Goal: Find specific page/section: Find specific page/section

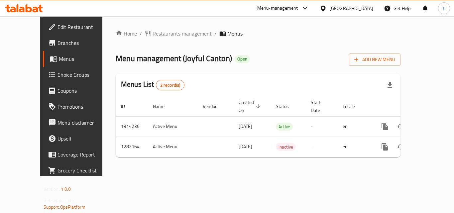
click at [165, 34] on span "Restaurants management" at bounding box center [182, 34] width 59 height 8
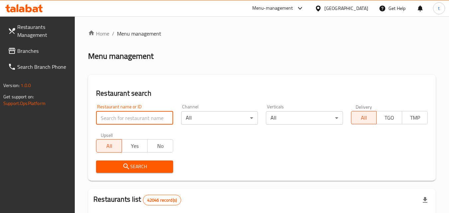
click at [144, 119] on input "search" at bounding box center [134, 117] width 77 height 13
paste input "694698"
type input "694698"
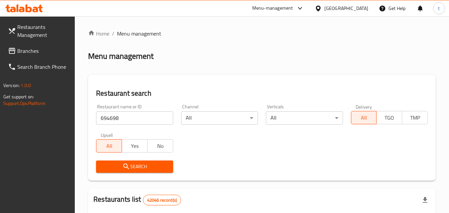
click at [146, 166] on span "Search" at bounding box center [134, 167] width 66 height 8
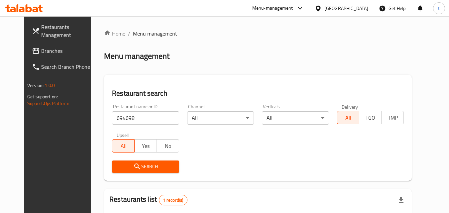
click at [143, 167] on span "Search" at bounding box center [145, 167] width 56 height 8
click at [135, 165] on span "Search" at bounding box center [145, 167] width 56 height 8
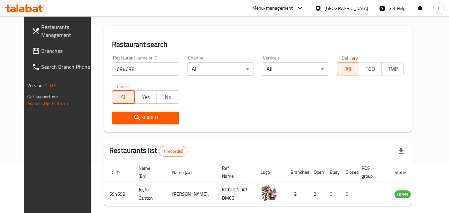
scroll to position [78, 0]
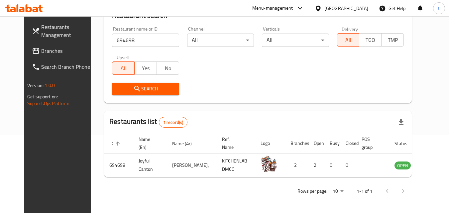
click at [160, 90] on span "Search" at bounding box center [145, 89] width 56 height 8
click at [151, 88] on span "Search" at bounding box center [145, 89] width 56 height 8
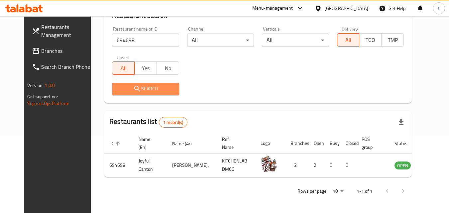
click at [151, 88] on span "Search" at bounding box center [145, 89] width 56 height 8
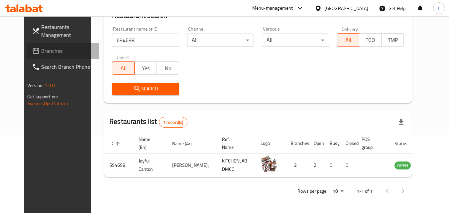
click at [41, 51] on span "Branches" at bounding box center [67, 51] width 53 height 8
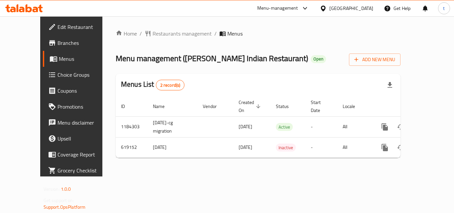
click at [285, 34] on ol "Home / Restaurants management / Menus" at bounding box center [258, 34] width 285 height 8
click at [159, 35] on span "Restaurants management" at bounding box center [182, 34] width 59 height 8
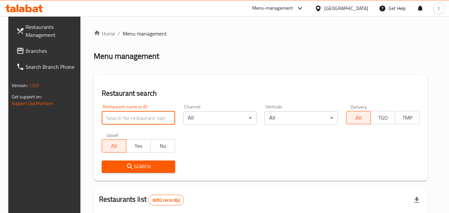
click at [114, 117] on input "search" at bounding box center [138, 117] width 73 height 13
paste input "662757"
type input "662757"
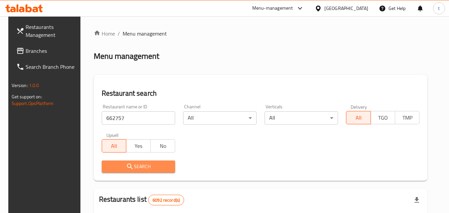
click at [128, 168] on icon "submit" at bounding box center [130, 167] width 8 height 8
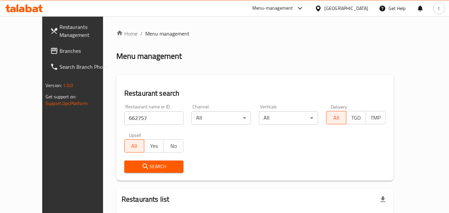
click at [143, 168] on icon "submit" at bounding box center [146, 167] width 6 height 6
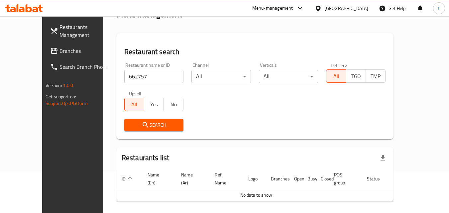
scroll to position [25, 0]
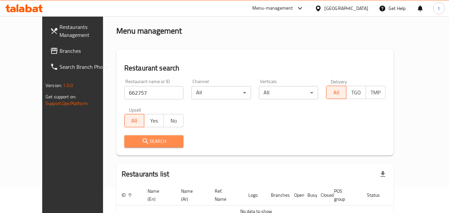
click at [137, 140] on span "Search" at bounding box center [154, 141] width 49 height 8
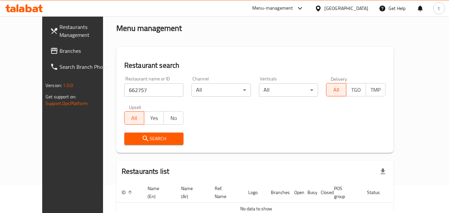
scroll to position [0, 0]
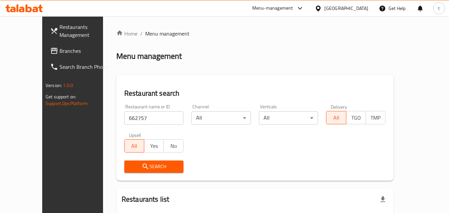
click at [59, 55] on span "Branches" at bounding box center [85, 51] width 53 height 8
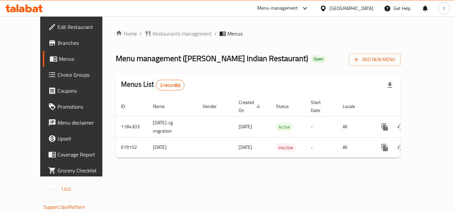
click at [277, 36] on ol "Home / Restaurants management / Menus" at bounding box center [258, 34] width 285 height 8
click at [227, 28] on div "Home / Restaurants management / Menus Menu management ( Ananda Bhavan Indian Re…" at bounding box center [257, 96] width 311 height 160
click at [153, 35] on span "Restaurants management" at bounding box center [182, 34] width 59 height 8
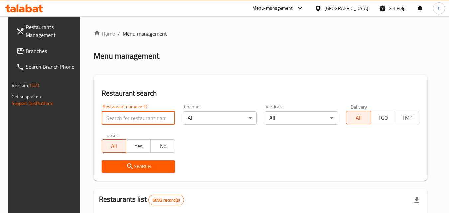
click at [125, 122] on input "search" at bounding box center [138, 117] width 73 height 13
paste input "662757"
type input "662757"
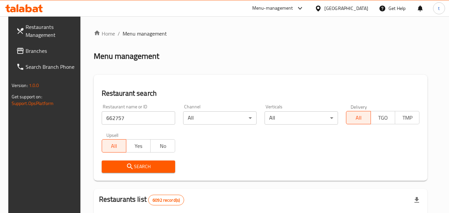
click at [356, 6] on div "[GEOGRAPHIC_DATA]" at bounding box center [346, 8] width 44 height 7
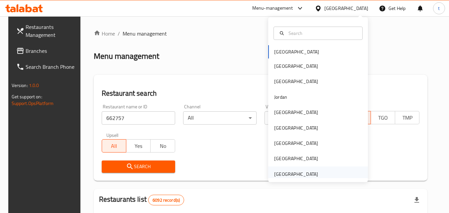
click at [295, 174] on div "United Arab Emirates" at bounding box center [296, 173] width 44 height 7
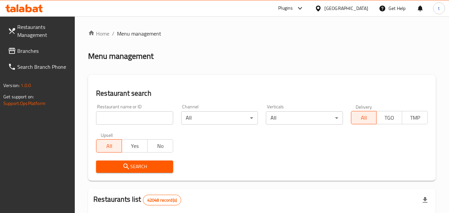
click at [24, 50] on span "Branches" at bounding box center [43, 51] width 53 height 8
click at [36, 28] on span "Restaurants Management" at bounding box center [43, 31] width 53 height 16
